Goal: Book appointment/travel/reservation

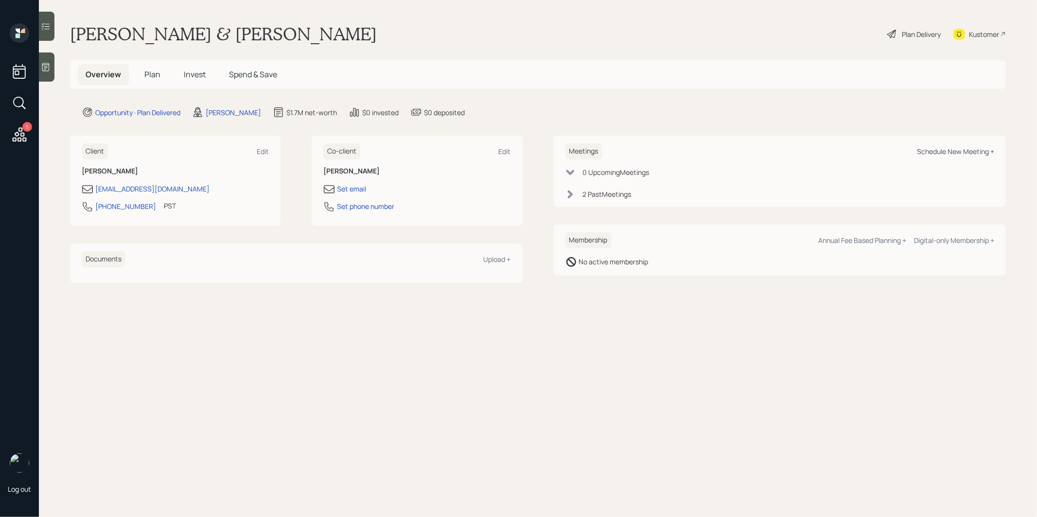
click at [966, 150] on div "Schedule New Meeting +" at bounding box center [955, 151] width 77 height 9
select select "8b79112e-3cfb-44f9-89e7-15267fe946c1"
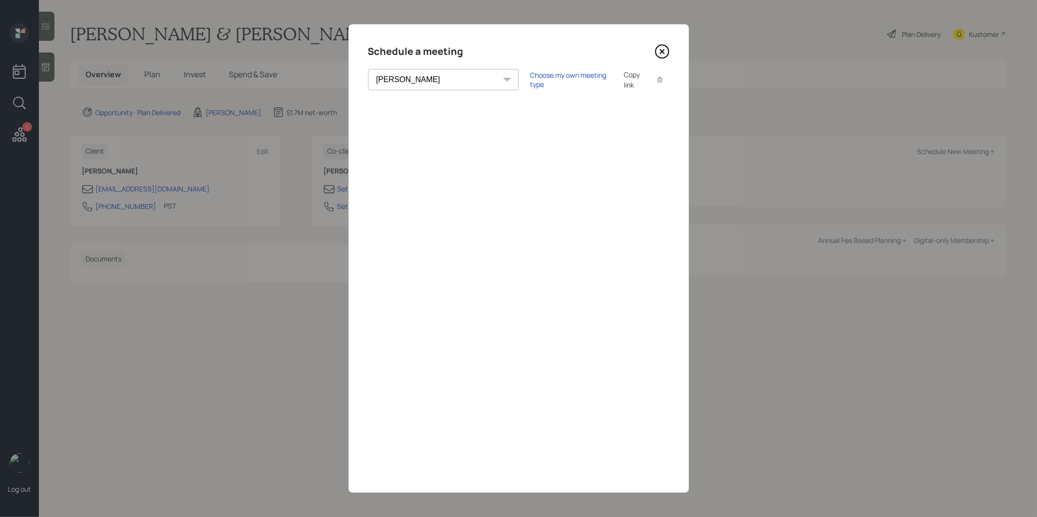
click at [663, 53] on icon at bounding box center [662, 52] width 4 height 4
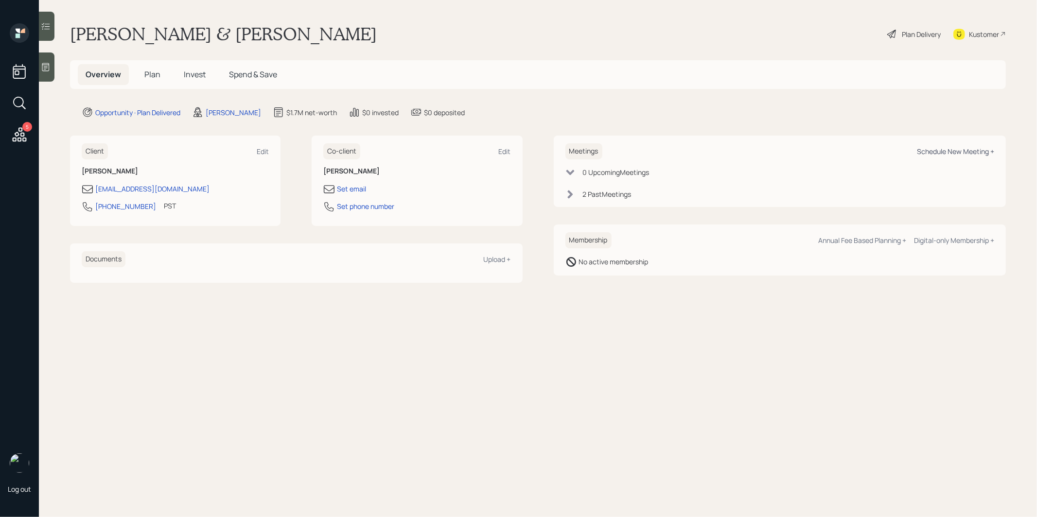
click at [950, 149] on div "Schedule New Meeting +" at bounding box center [955, 151] width 77 height 9
select select "8b79112e-3cfb-44f9-89e7-15267fe946c1"
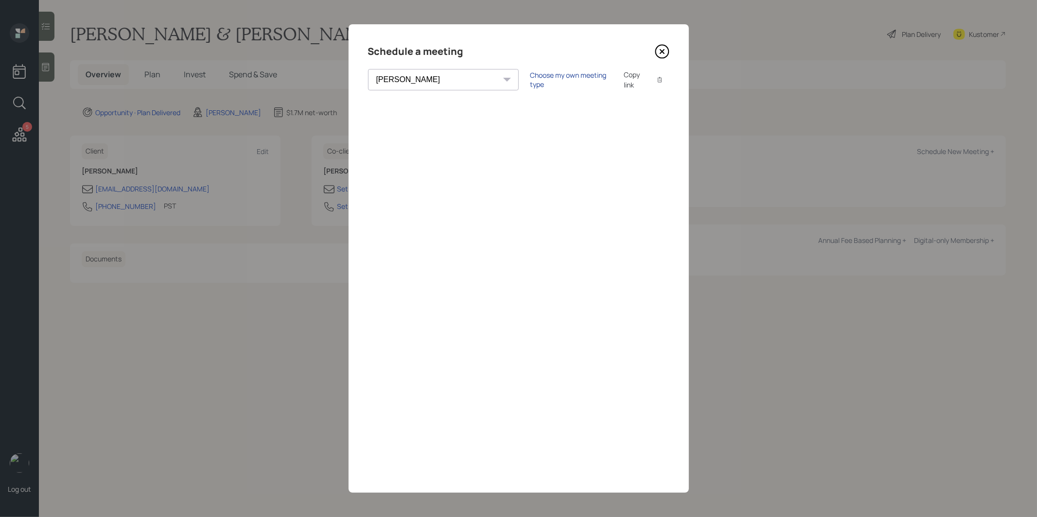
click at [531, 81] on div "Choose my own meeting type" at bounding box center [572, 80] width 82 height 18
